Goal: Task Accomplishment & Management: Use online tool/utility

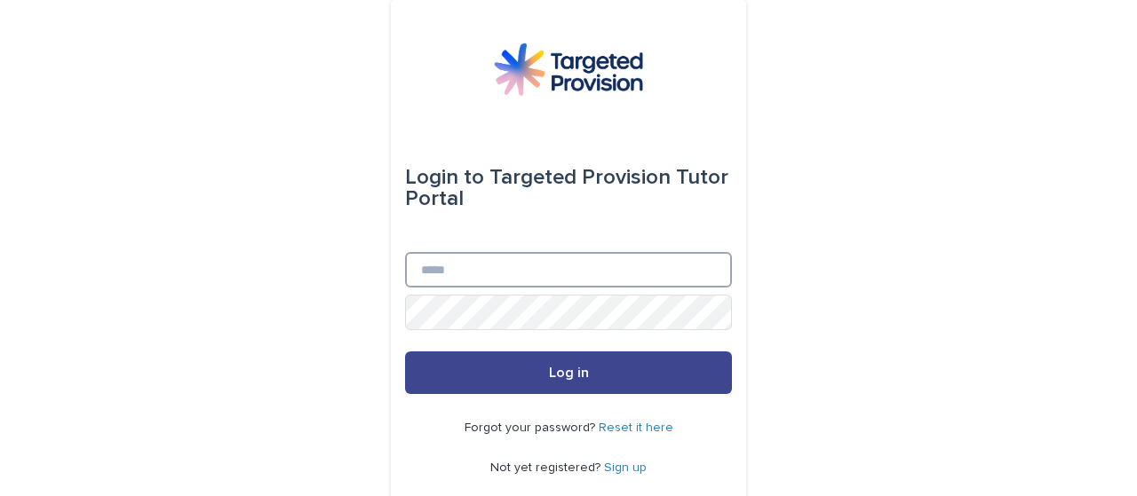
type input "**********"
click at [537, 385] on button "Log in" at bounding box center [568, 373] width 327 height 43
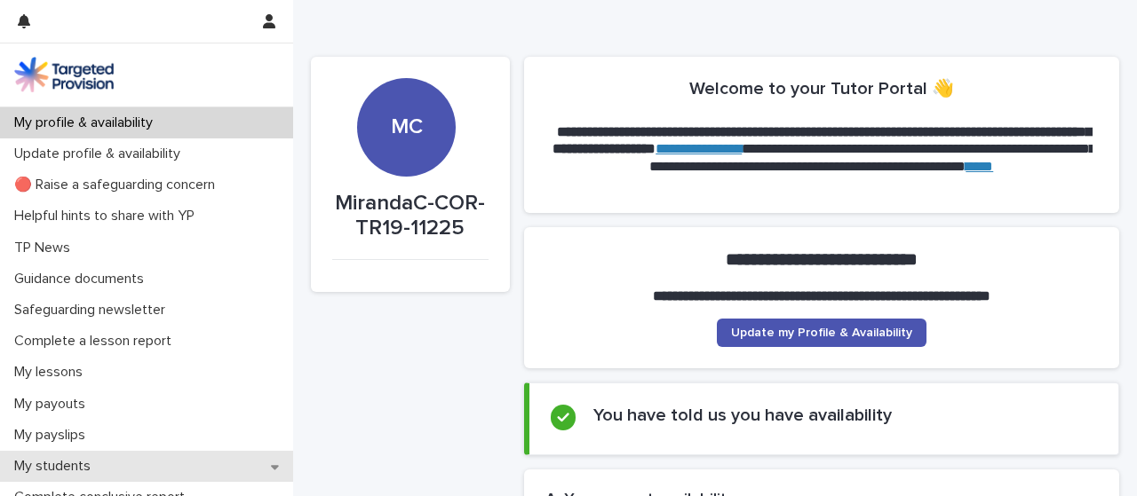
click at [238, 457] on div "My students" at bounding box center [146, 466] width 293 height 31
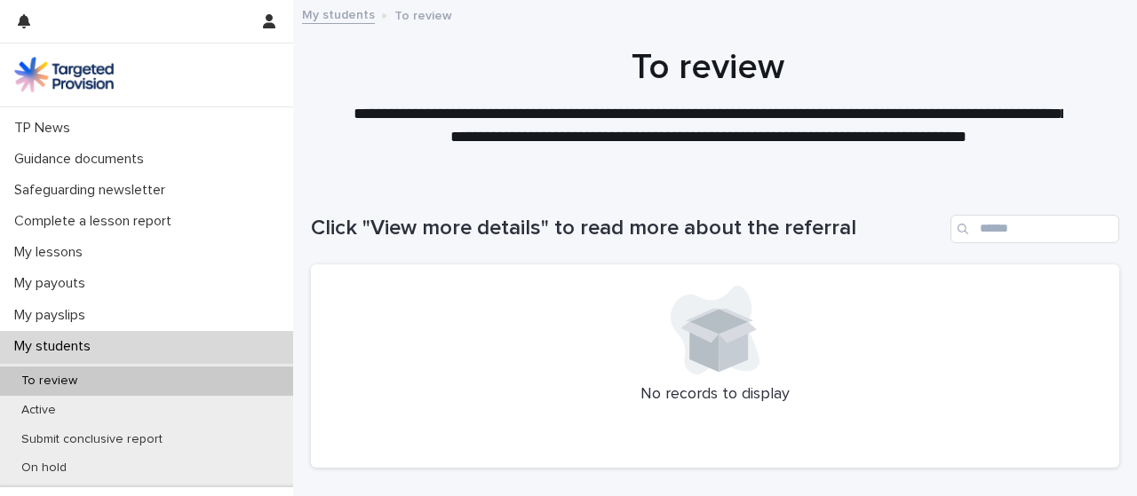
scroll to position [130, 0]
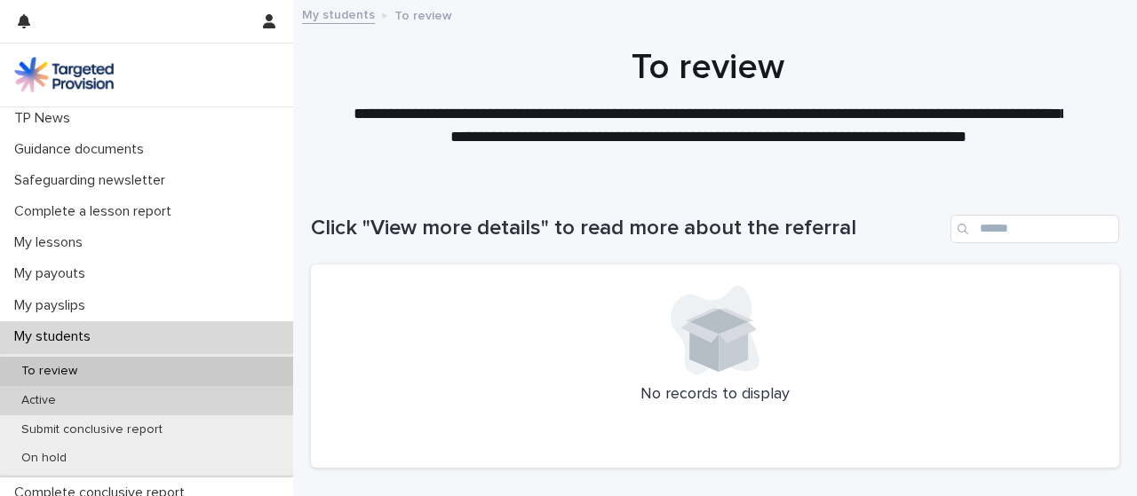
click at [83, 398] on div "Active" at bounding box center [146, 400] width 293 height 29
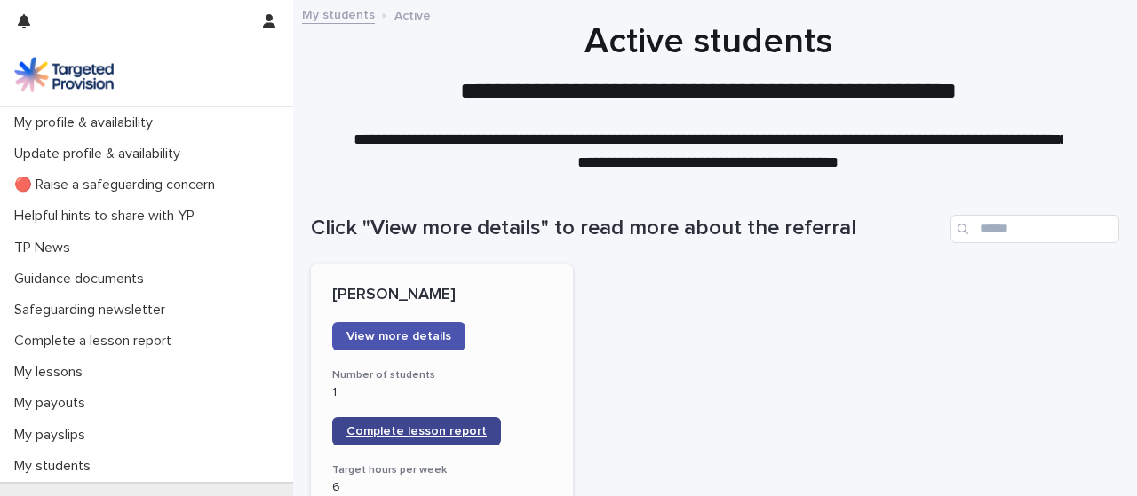
click at [442, 439] on link "Complete lesson report" at bounding box center [416, 431] width 169 height 28
